Goal: Information Seeking & Learning: Learn about a topic

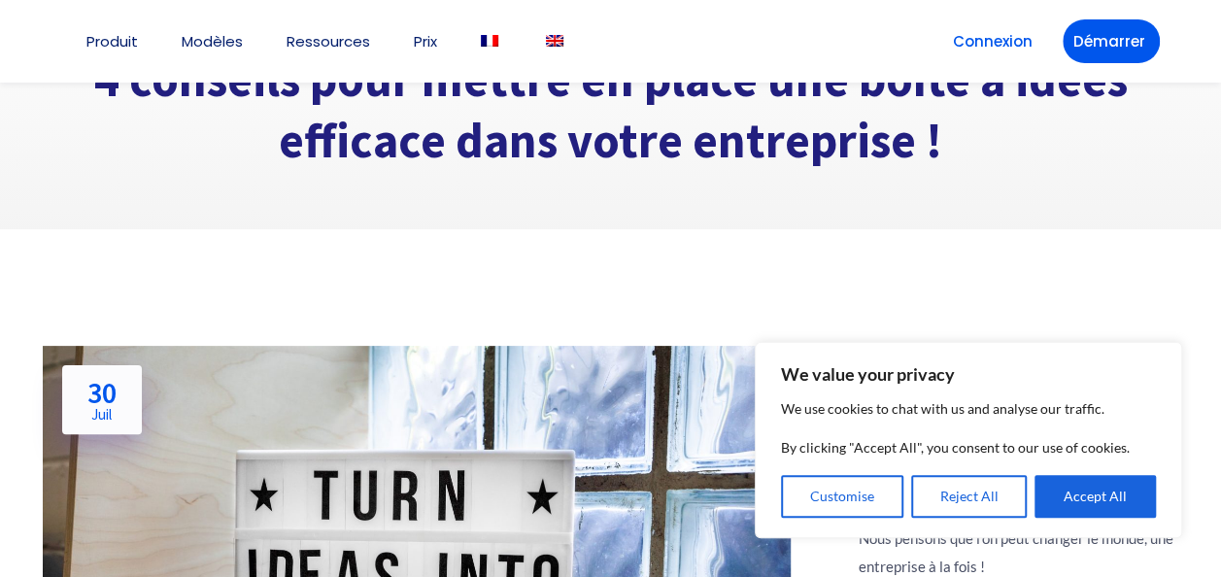
scroll to position [277, 0]
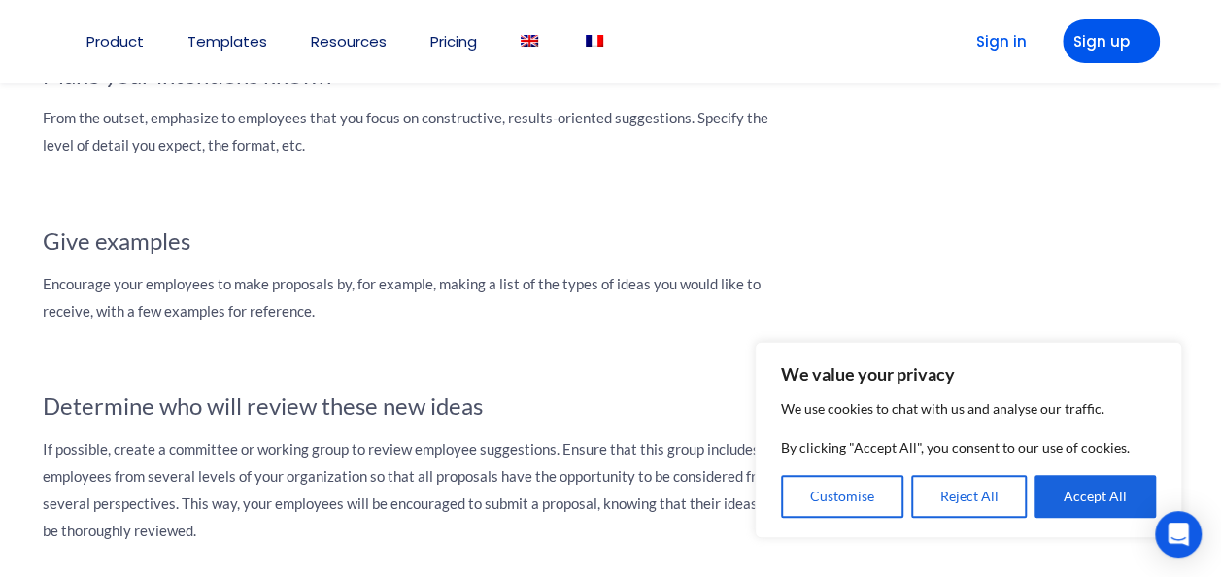
scroll to position [1717, 0]
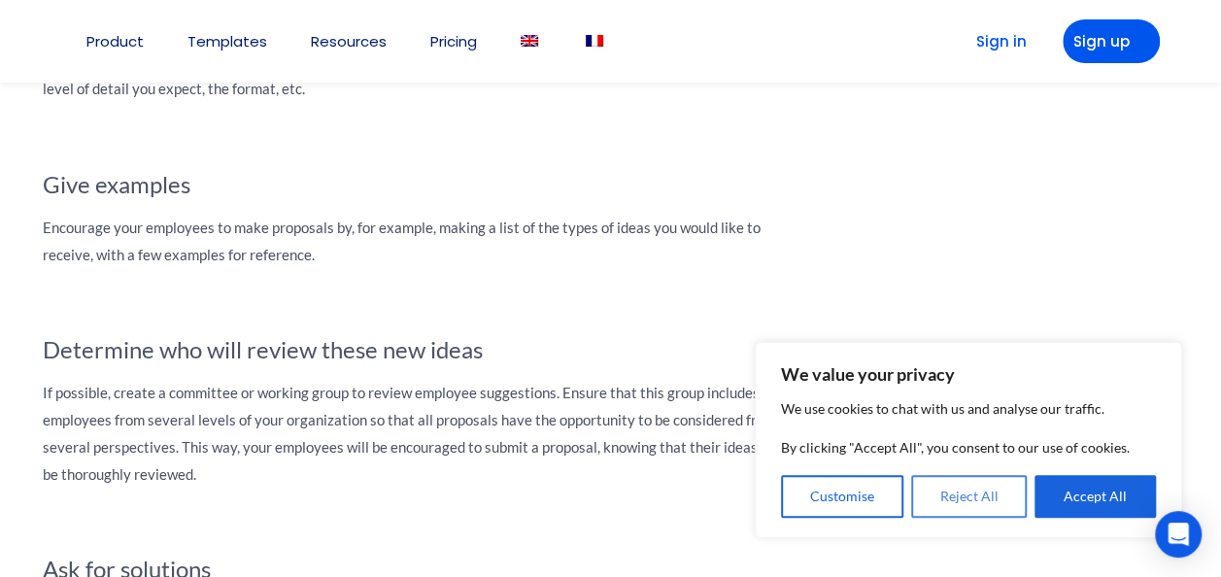
click at [940, 493] on button "Reject All" at bounding box center [969, 496] width 117 height 43
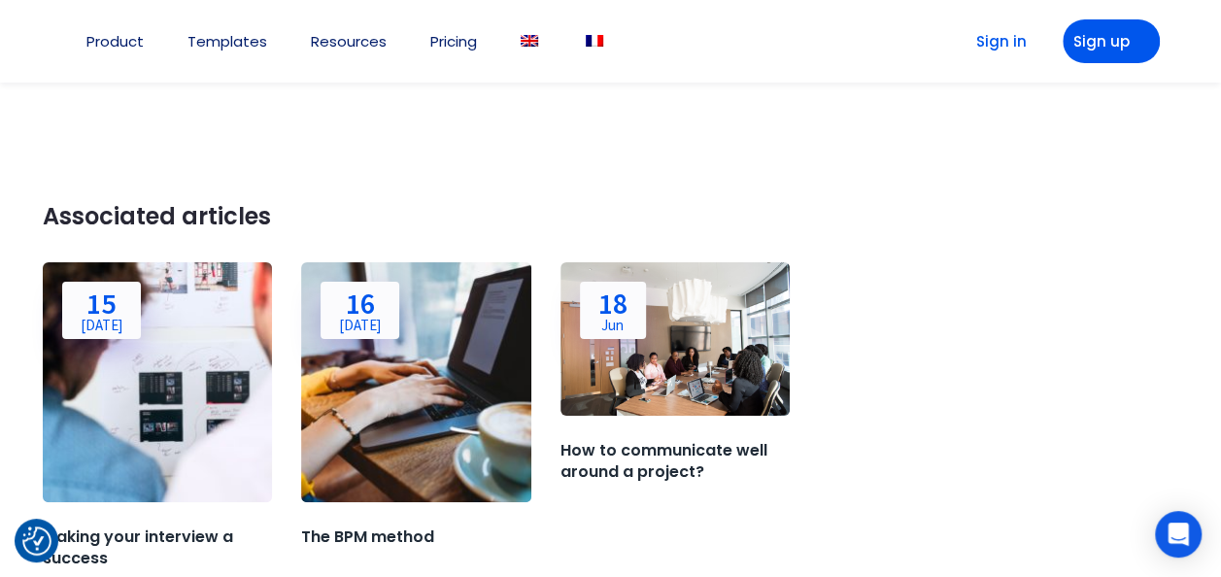
scroll to position [3656, 0]
